Goal: Task Accomplishment & Management: Use online tool/utility

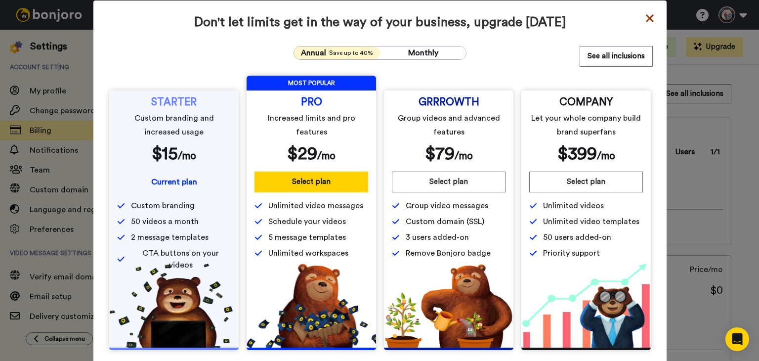
click at [646, 19] on icon at bounding box center [649, 17] width 7 height 7
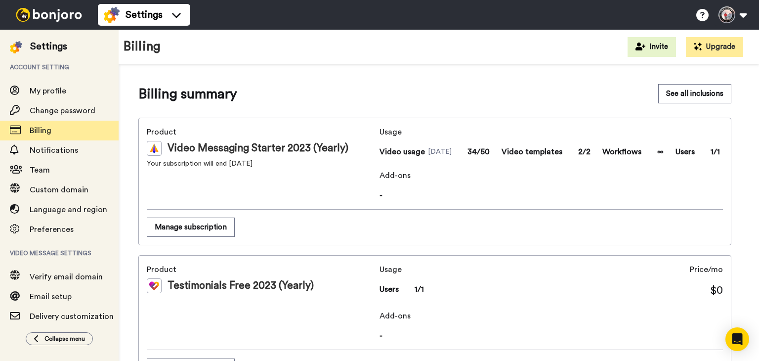
click at [397, 177] on span "Add-ons" at bounding box center [552, 176] width 344 height 12
click at [681, 99] on button "See all inclusions" at bounding box center [694, 93] width 73 height 19
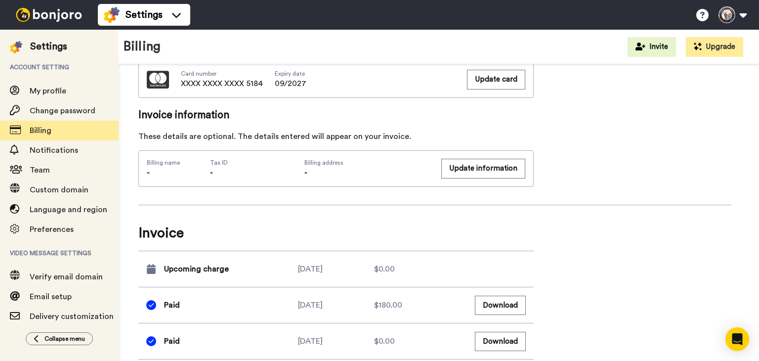
scroll to position [479, 0]
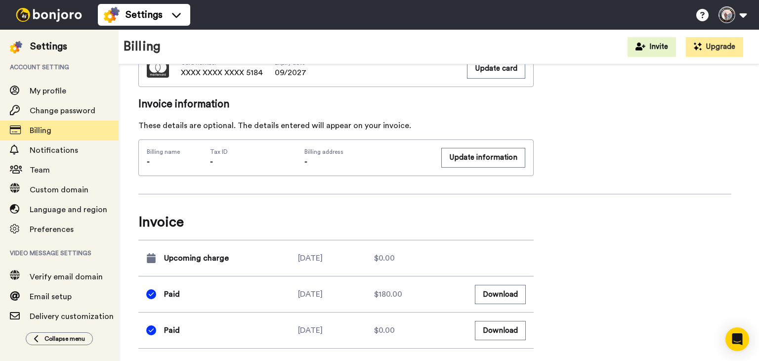
click at [377, 256] on div "$0.00" at bounding box center [412, 258] width 76 height 12
click at [326, 255] on div "2025-10-18" at bounding box center [336, 258] width 76 height 12
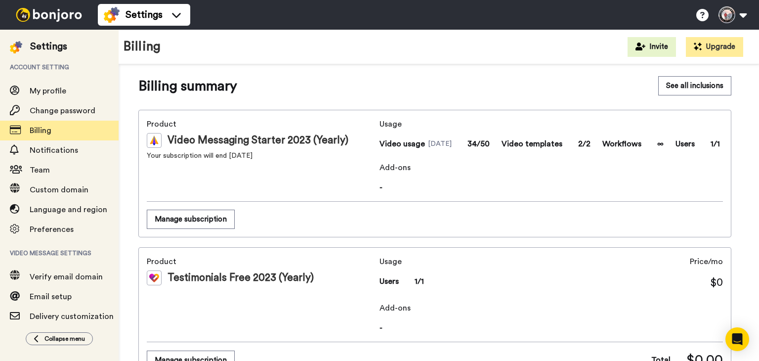
scroll to position [0, 0]
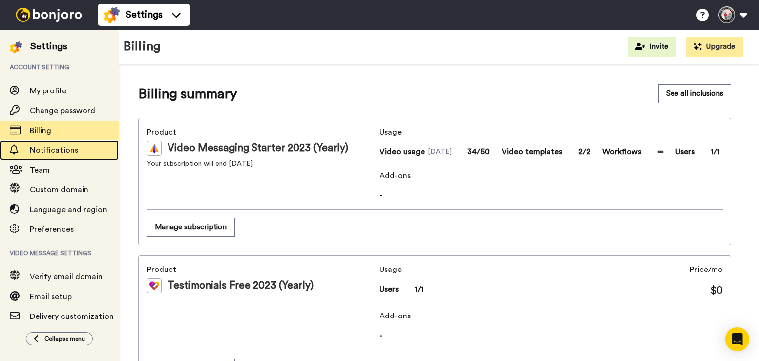
click at [69, 147] on span "Notifications" at bounding box center [54, 150] width 48 height 8
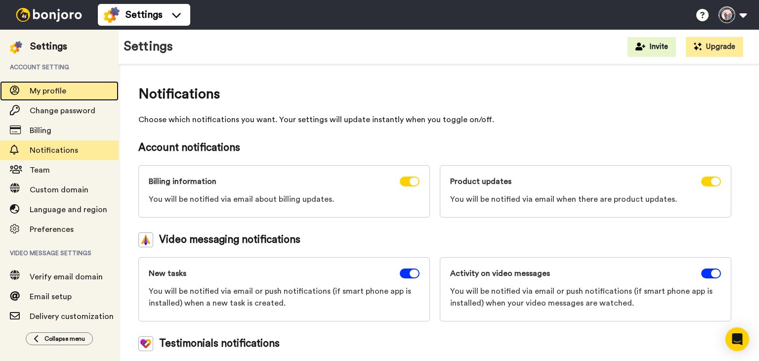
click at [51, 86] on span "My profile" at bounding box center [74, 91] width 89 height 12
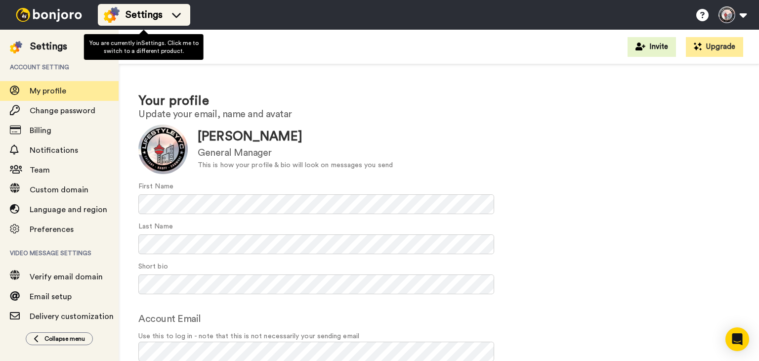
click at [149, 20] on span "Settings" at bounding box center [144, 15] width 37 height 14
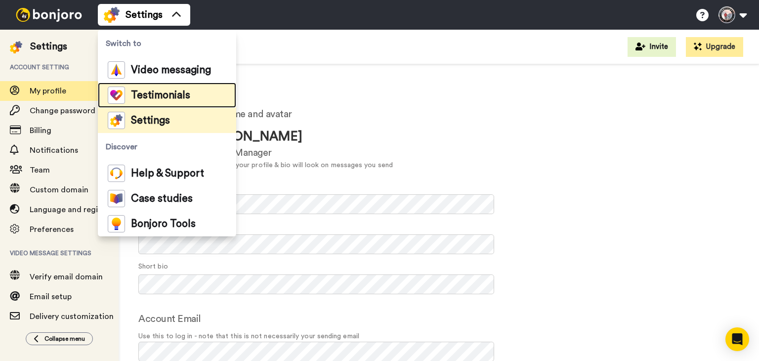
click at [146, 94] on span "Testimonials" at bounding box center [160, 95] width 59 height 10
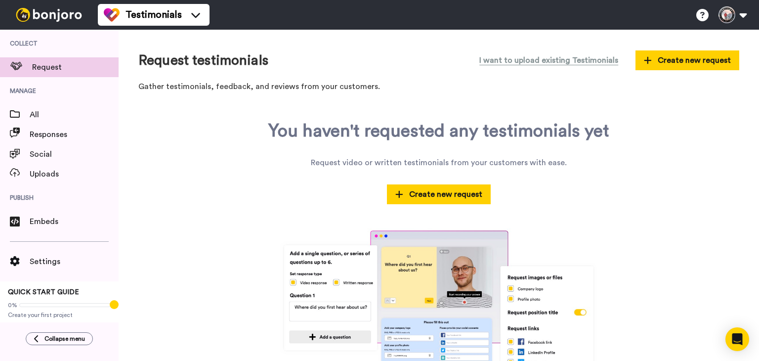
scroll to position [46, 0]
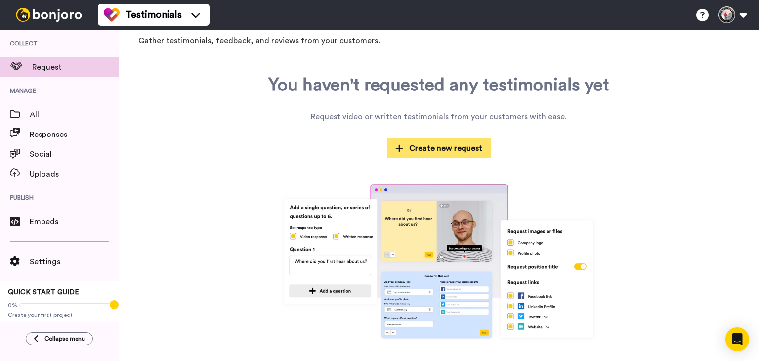
click at [447, 151] on span "Create new request" at bounding box center [438, 148] width 87 height 12
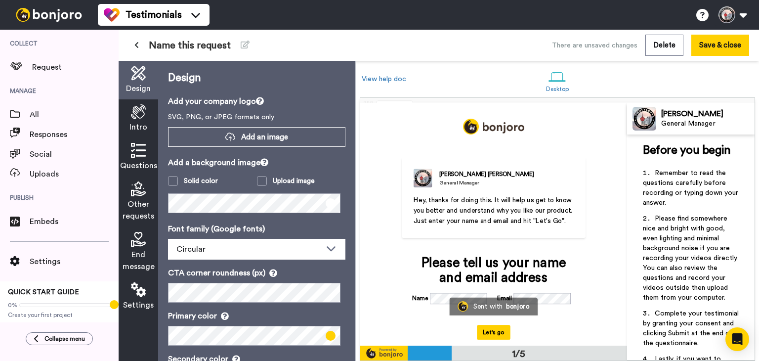
click at [138, 149] on icon at bounding box center [138, 150] width 15 height 15
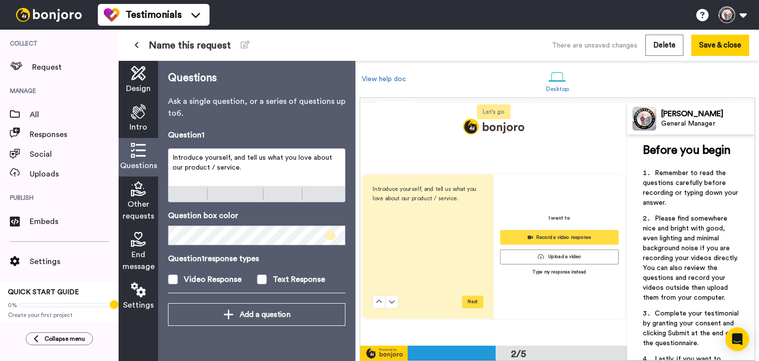
scroll to position [239, 0]
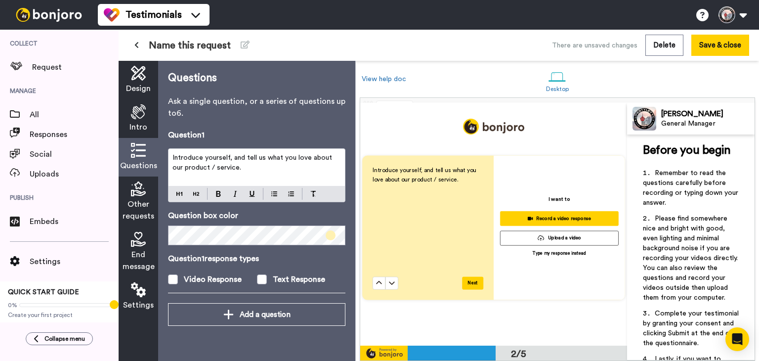
click at [138, 190] on icon at bounding box center [138, 188] width 15 height 15
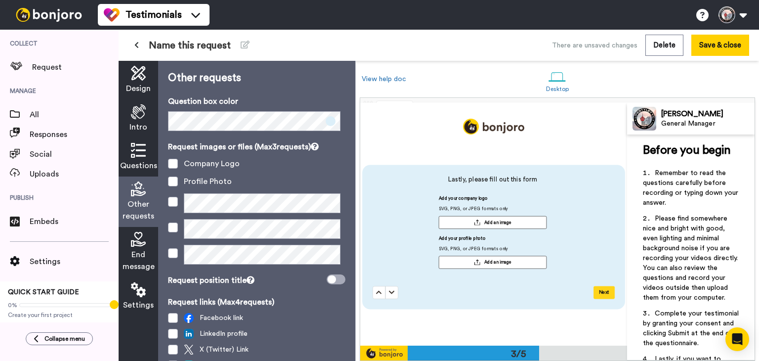
scroll to position [476, 0]
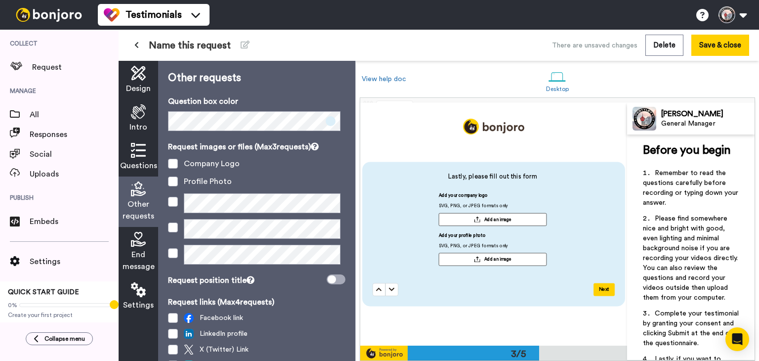
click at [134, 239] on icon at bounding box center [138, 239] width 15 height 15
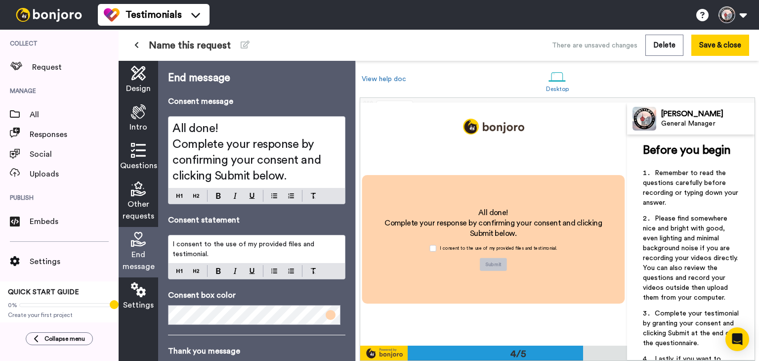
click at [136, 291] on icon at bounding box center [138, 289] width 15 height 15
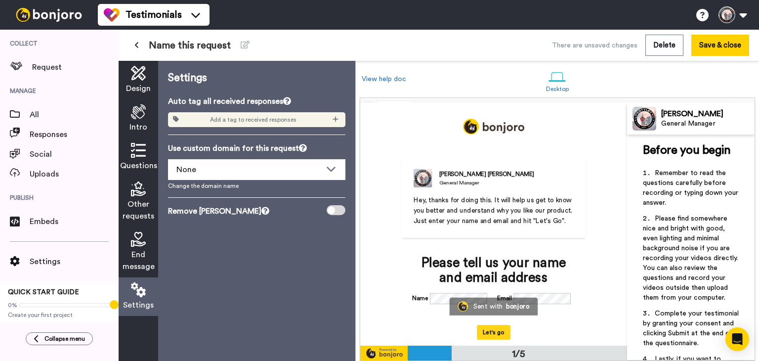
scroll to position [0, 0]
click at [141, 81] on div "Design" at bounding box center [139, 80] width 40 height 39
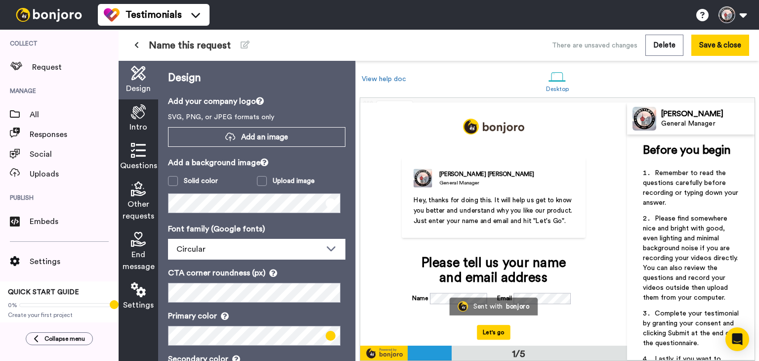
click at [139, 43] on button at bounding box center [137, 46] width 16 height 18
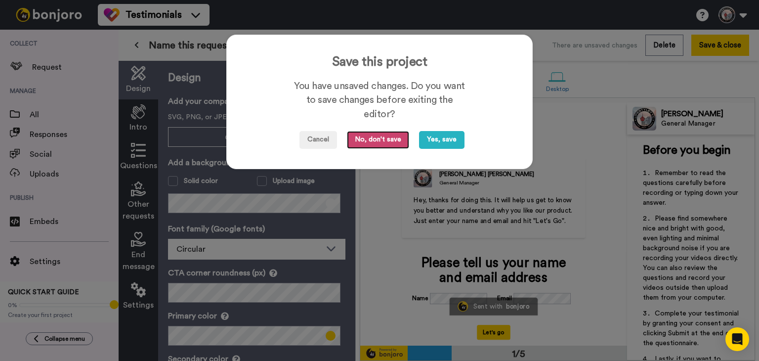
click at [376, 141] on button "No, don't save" at bounding box center [378, 140] width 62 height 18
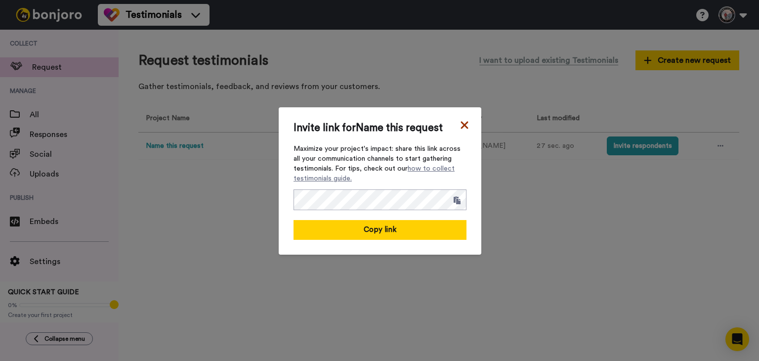
click at [460, 124] on icon at bounding box center [465, 125] width 10 height 12
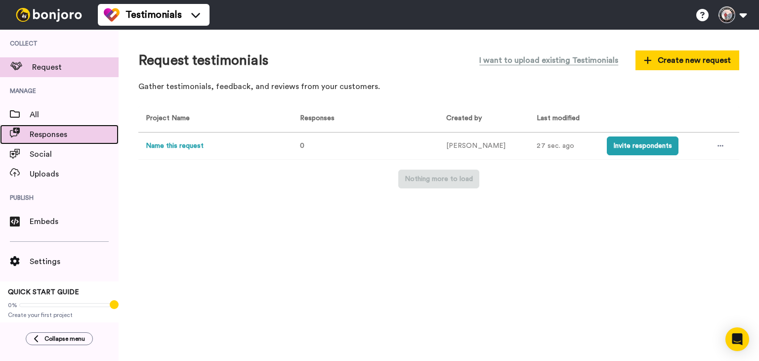
click at [33, 131] on span "Responses" at bounding box center [74, 135] width 89 height 12
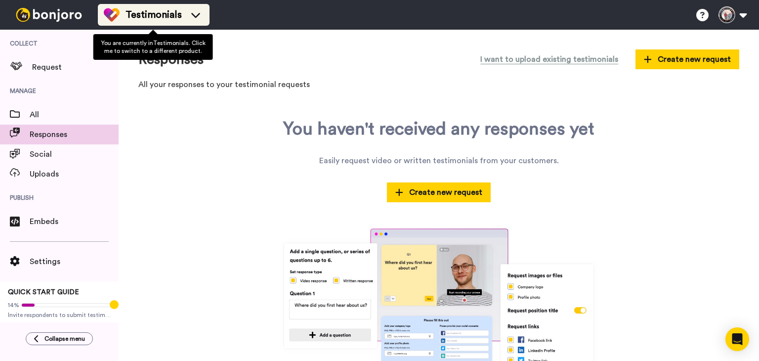
click at [136, 16] on span "Testimonials" at bounding box center [154, 15] width 56 height 14
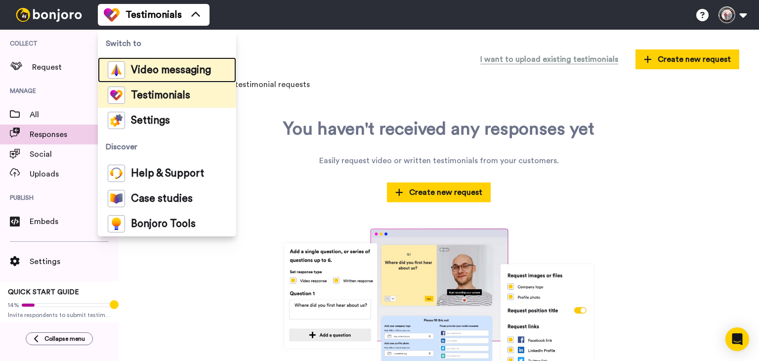
click at [141, 68] on span "Video messaging" at bounding box center [171, 70] width 80 height 10
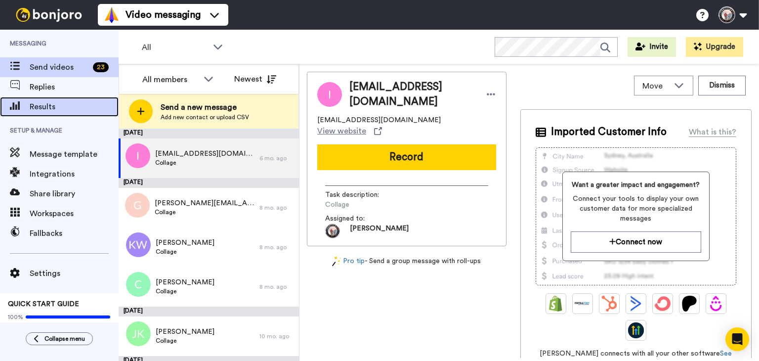
click at [44, 104] on span "Results" at bounding box center [74, 107] width 89 height 12
